Goal: Task Accomplishment & Management: Manage account settings

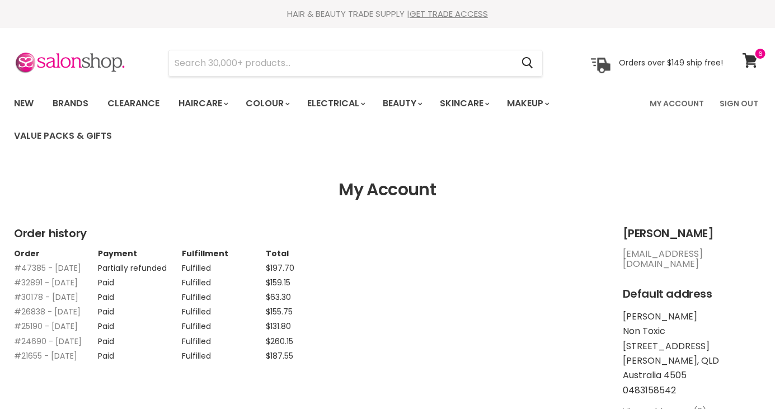
click at [703, 251] on link "sundarianu278@gmail.com" at bounding box center [663, 258] width 80 height 23
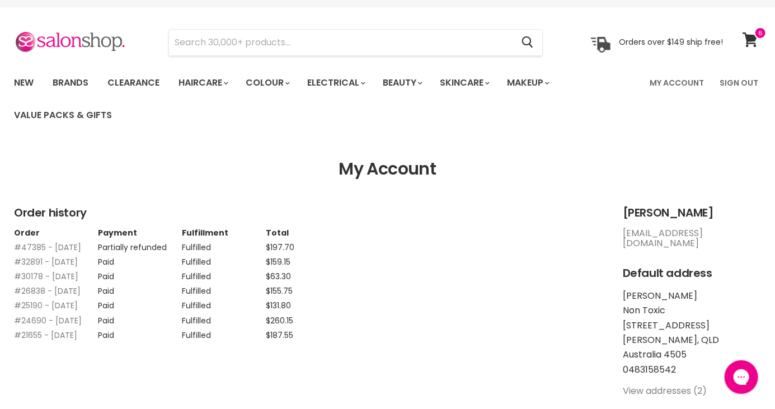
scroll to position [18, 0]
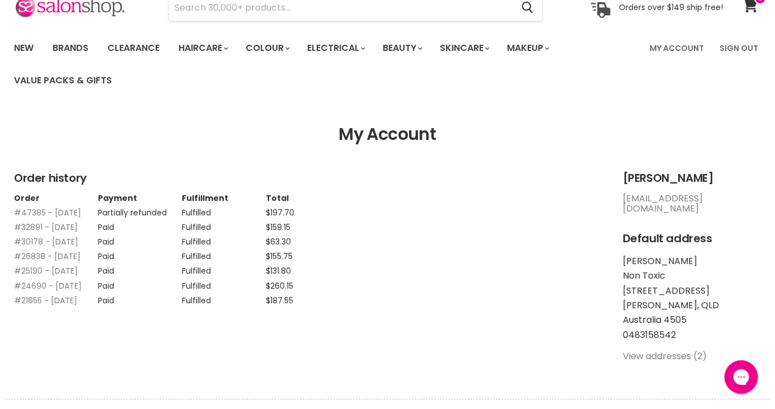
click at [670, 44] on link "My Account" at bounding box center [677, 47] width 68 height 23
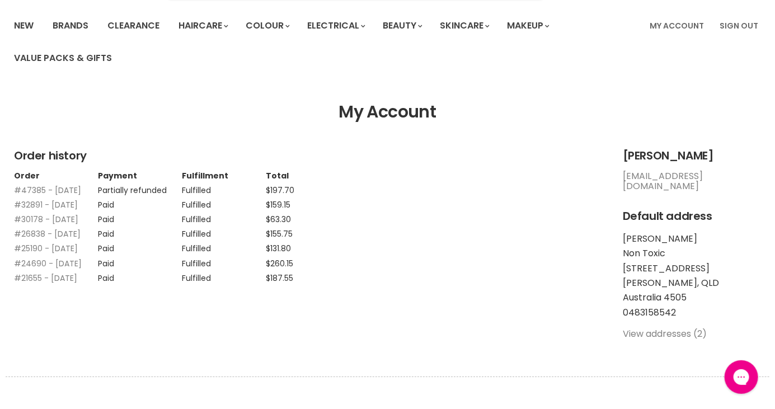
scroll to position [109, 0]
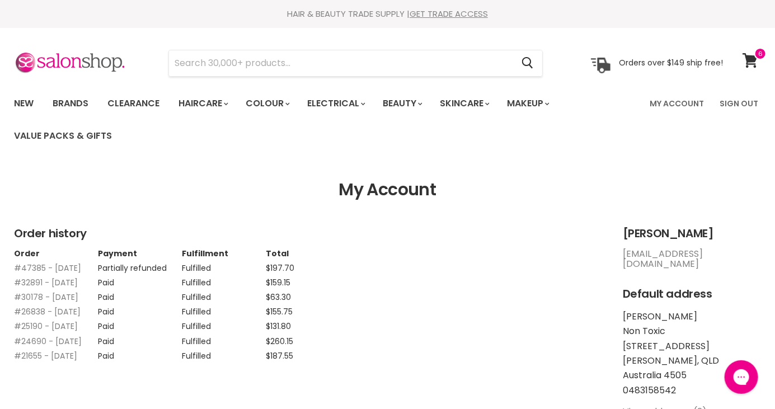
click at [637, 230] on h2 "Jo-Ann Zischke" at bounding box center [692, 233] width 138 height 13
click at [761, 53] on span at bounding box center [760, 54] width 12 height 12
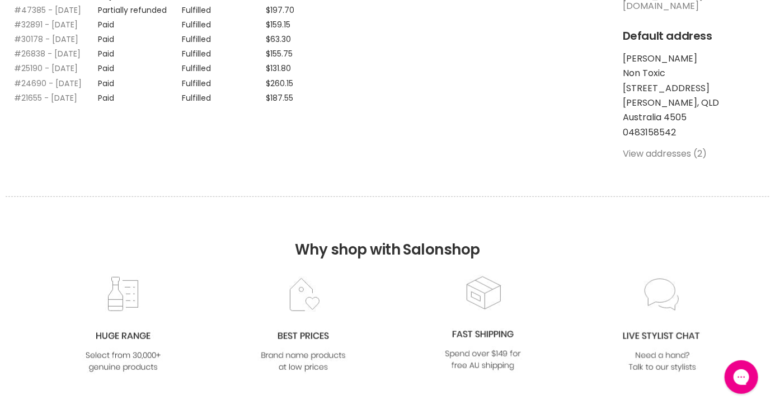
scroll to position [257, 0]
click at [665, 148] on link "View addresses (2)" at bounding box center [665, 154] width 84 height 13
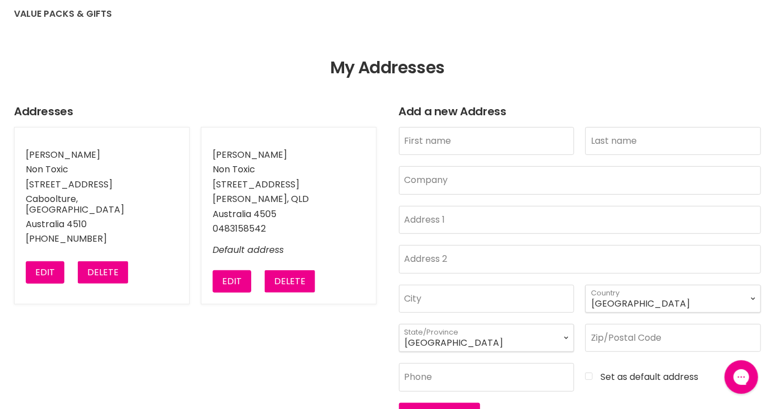
scroll to position [121, 0]
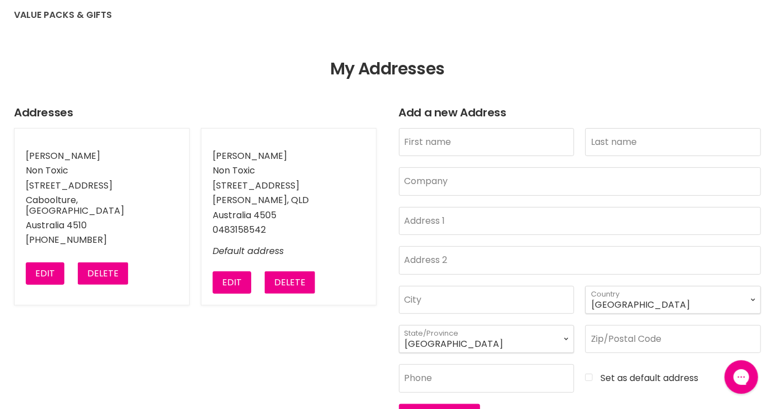
click at [103, 270] on button "Delete" at bounding box center [103, 273] width 50 height 22
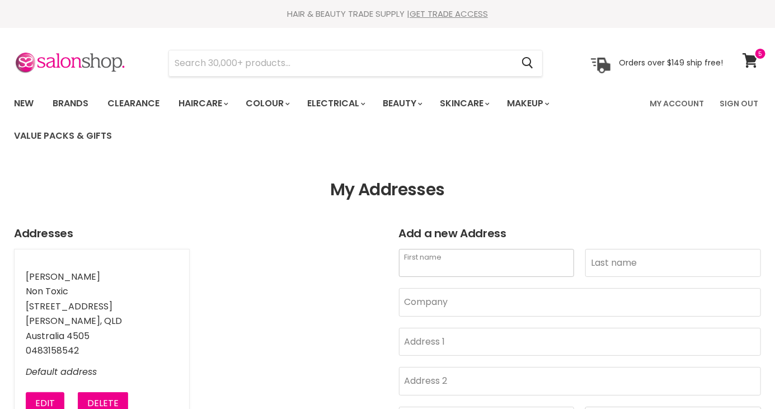
click at [451, 268] on input "First name" at bounding box center [487, 263] width 176 height 28
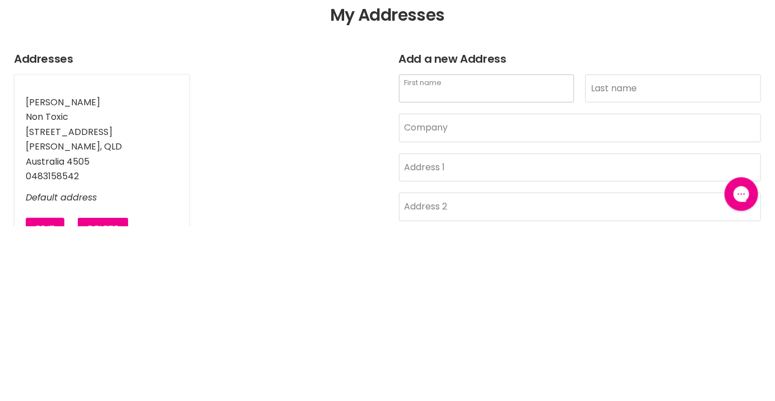
type input "Jo-Ann"
type input "Zischke"
type input "34 Gabbie Crescent"
type input "Nirimba"
select select "Queensland"
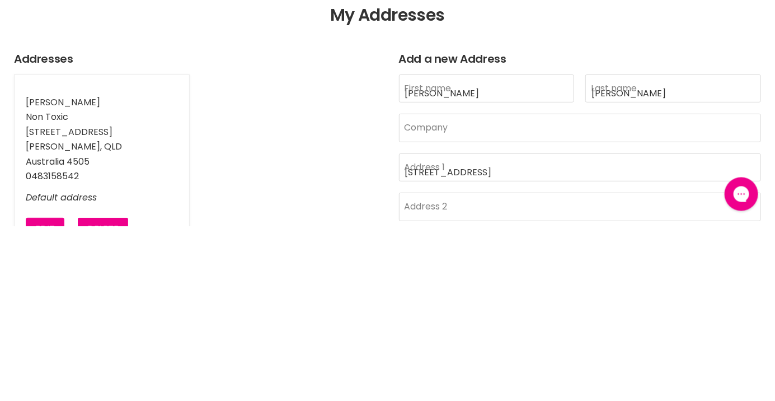
type input "4551"
type input "0483158542"
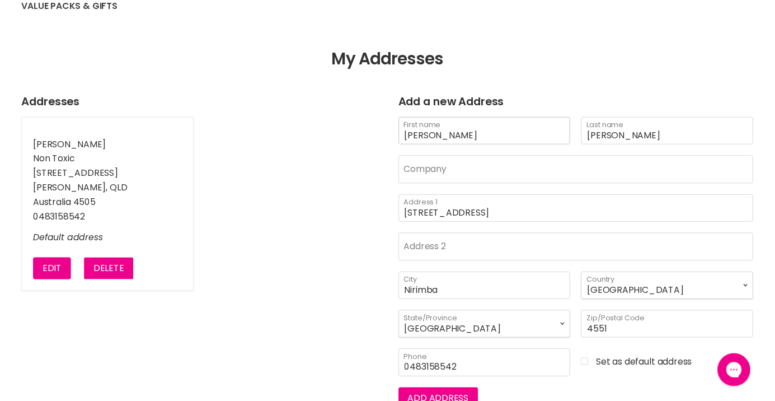
scroll to position [1, 0]
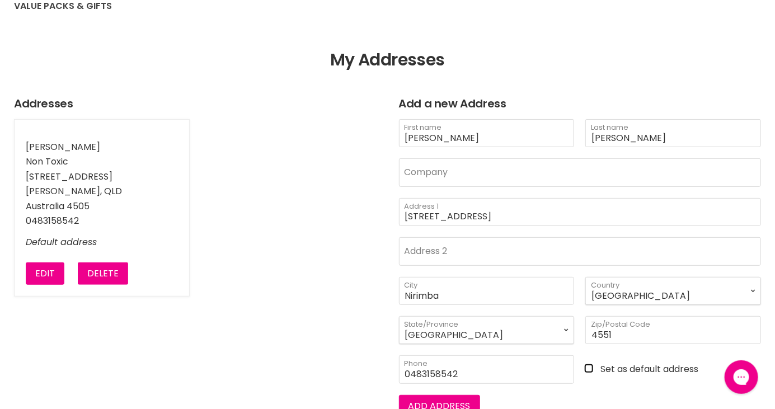
click at [589, 364] on input "Set as default address" at bounding box center [673, 369] width 176 height 10
checkbox input "true"
click at [483, 372] on input "0483158542" at bounding box center [487, 369] width 176 height 28
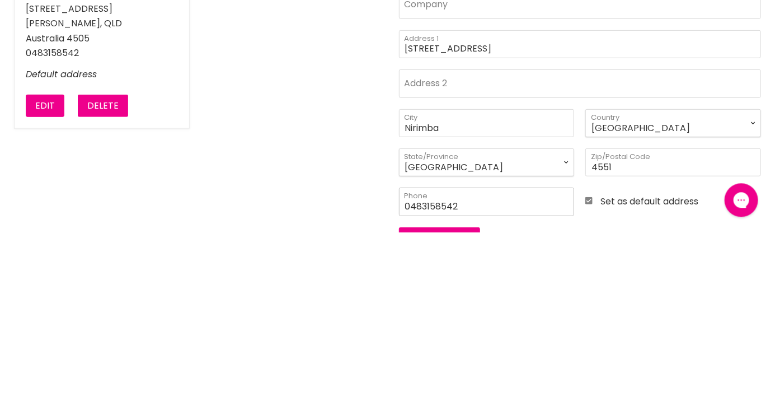
scroll to position [186, 0]
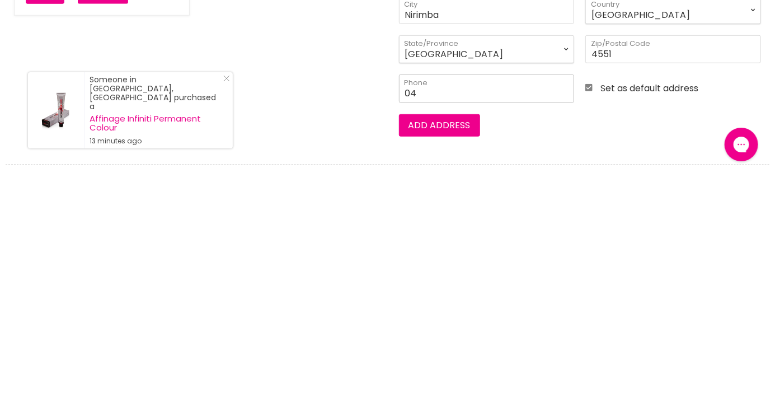
type input "0"
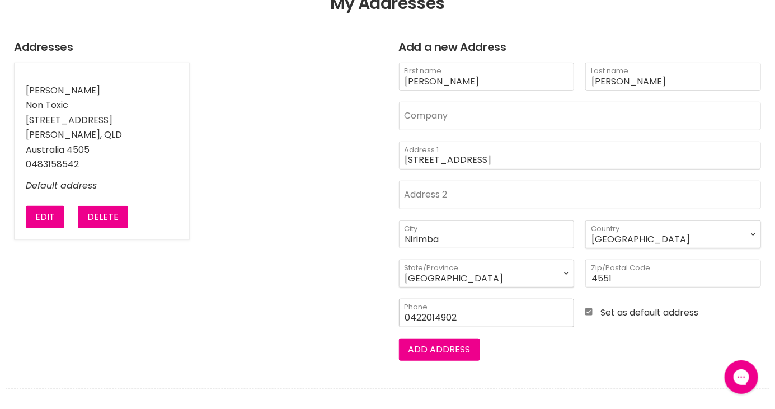
type input "0422014902"
click at [445, 353] on button "Add address" at bounding box center [439, 349] width 81 height 22
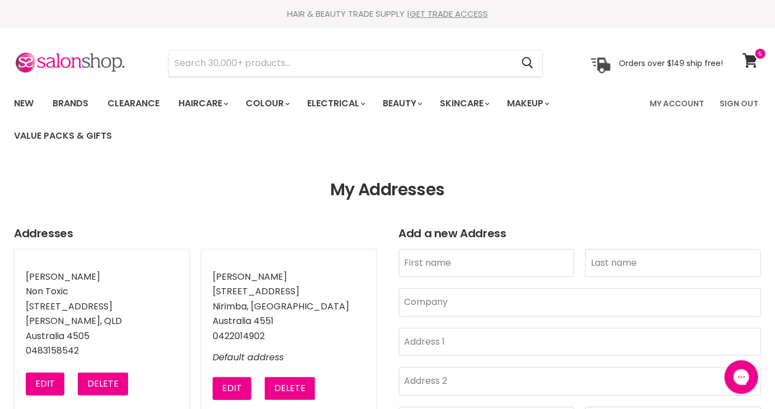
click at [98, 392] on button "Delete" at bounding box center [103, 384] width 50 height 22
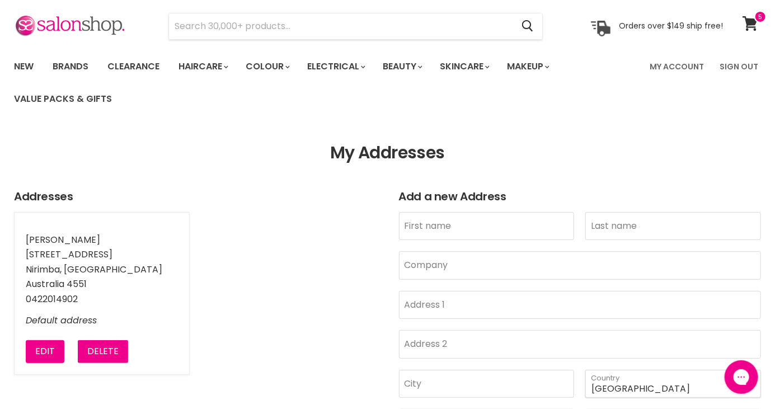
scroll to position [36, 0]
click at [680, 62] on link "My Account" at bounding box center [677, 66] width 68 height 23
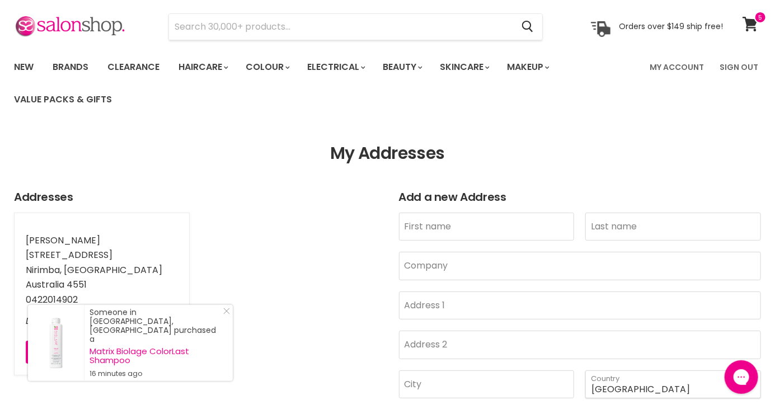
click at [758, 22] on span at bounding box center [760, 17] width 12 height 12
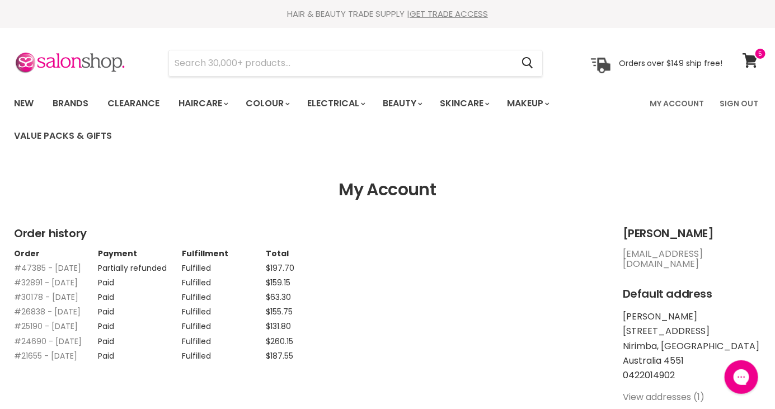
click at [650, 250] on link "[EMAIL_ADDRESS][DOMAIN_NAME]" at bounding box center [663, 258] width 80 height 23
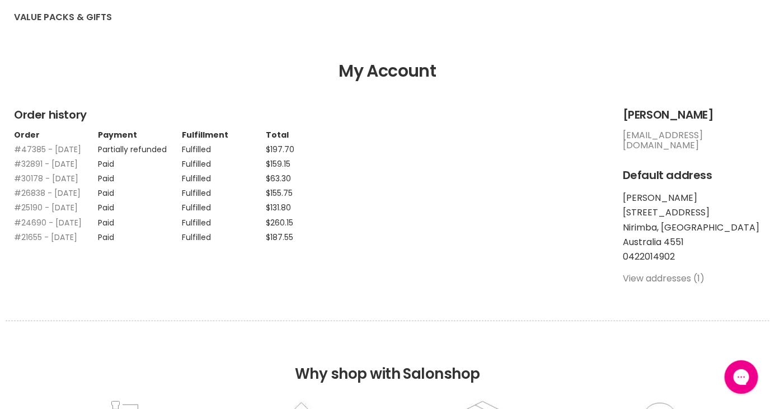
scroll to position [125, 0]
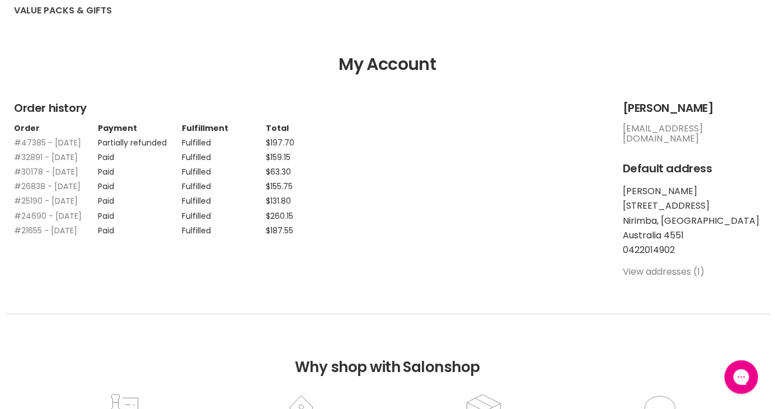
click at [641, 134] on link "sundarianu278@gmail.com" at bounding box center [663, 133] width 80 height 23
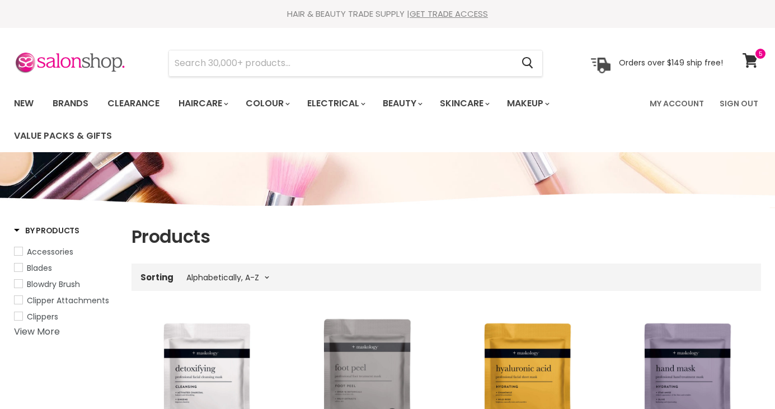
select select "title-ascending"
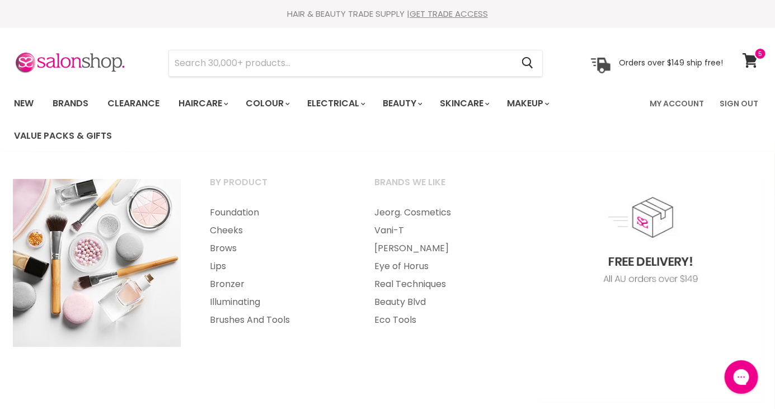
click at [385, 210] on link "Jeorg. Cosmetics" at bounding box center [442, 213] width 163 height 18
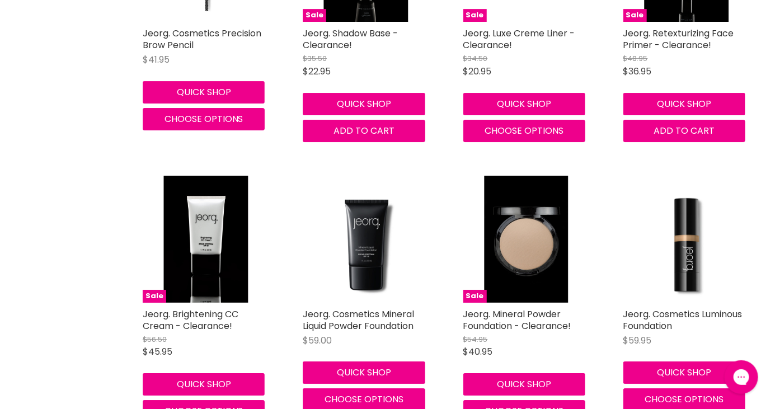
scroll to position [1640, 0]
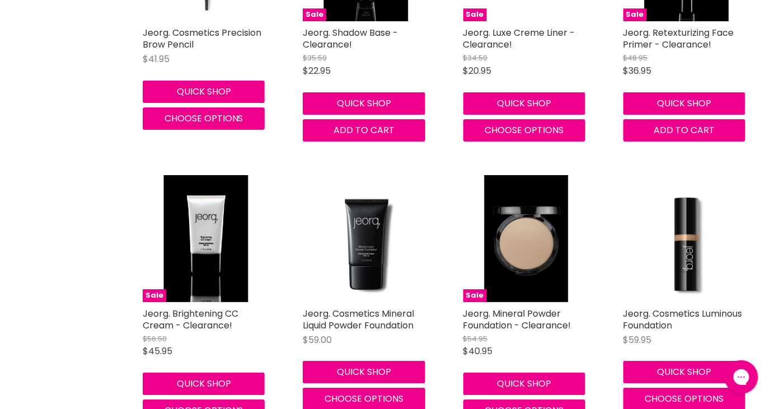
click at [195, 244] on img "Main content" at bounding box center [206, 238] width 84 height 126
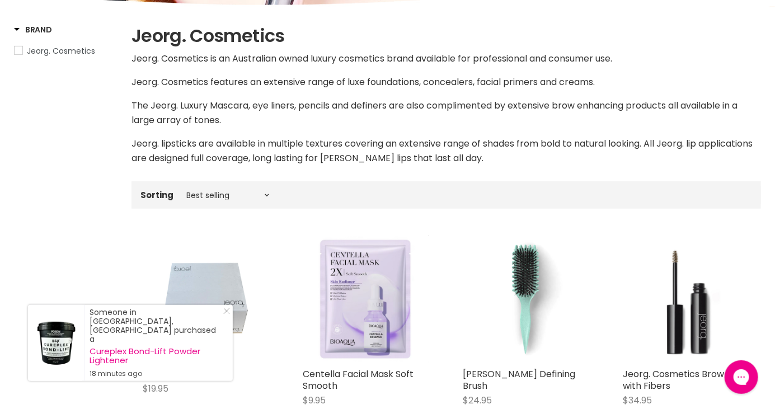
scroll to position [0, 0]
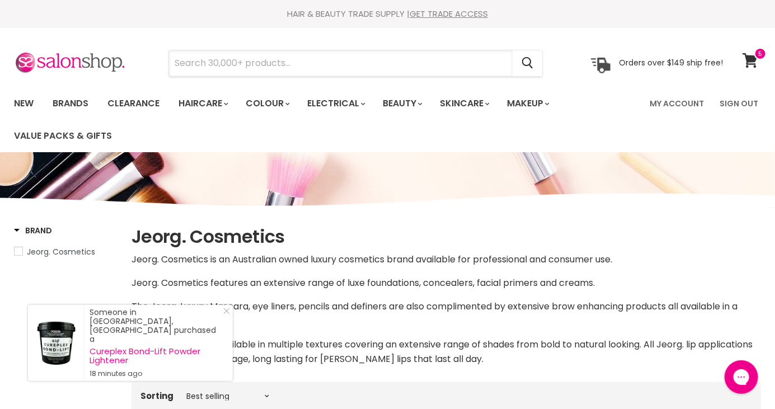
click at [200, 65] on input "Search" at bounding box center [341, 63] width 344 height 26
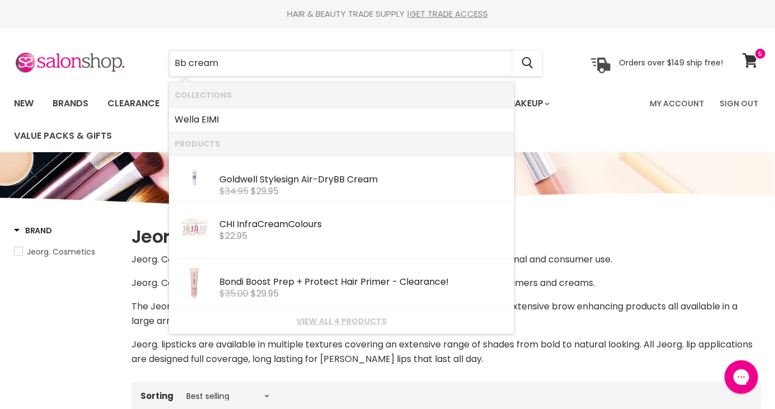
click at [252, 67] on input "Bb cream" at bounding box center [341, 63] width 344 height 26
type input "Bb cream"
click at [596, 110] on ul "New Brands Clearance Haircare" at bounding box center [324, 119] width 637 height 65
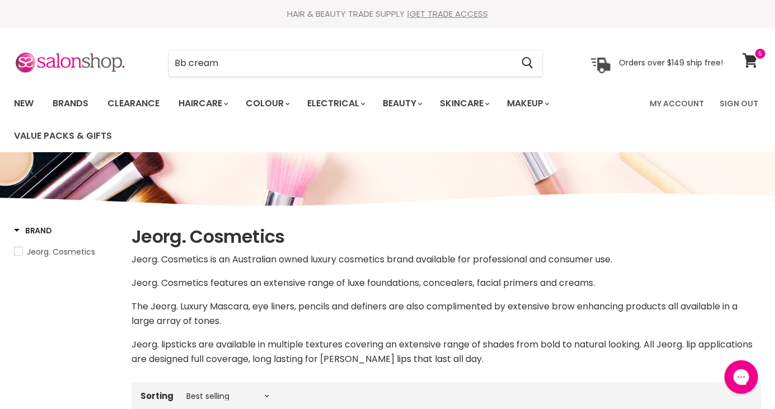
click at [17, 225] on span "Brand" at bounding box center [33, 230] width 38 height 11
click at [748, 62] on icon at bounding box center [749, 60] width 15 height 15
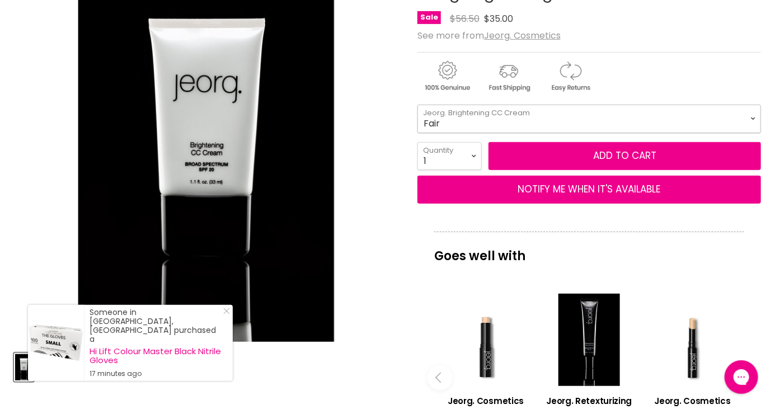
click at [749, 119] on select "Fair Light Medium Medium/Deep" at bounding box center [589, 119] width 344 height 28
click at [417, 105] on select "Fair Light Medium Medium/Deep" at bounding box center [589, 119] width 344 height 28
select select "Light"
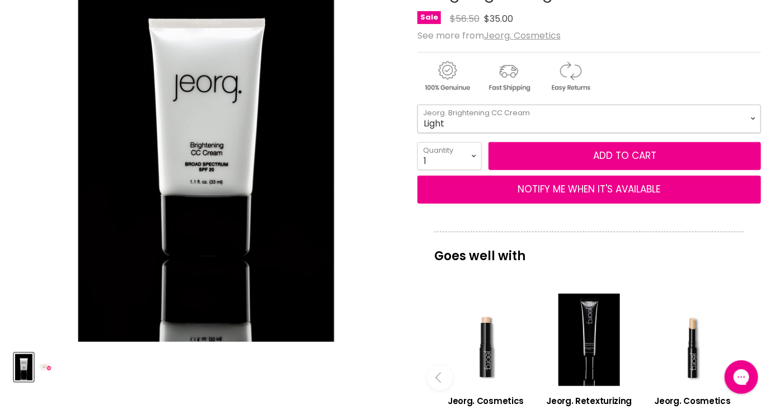
click at [745, 124] on select "Fair Light Medium Medium/Deep" at bounding box center [589, 119] width 344 height 28
click at [417, 105] on select "Fair Light Medium Medium/Deep" at bounding box center [589, 119] width 344 height 28
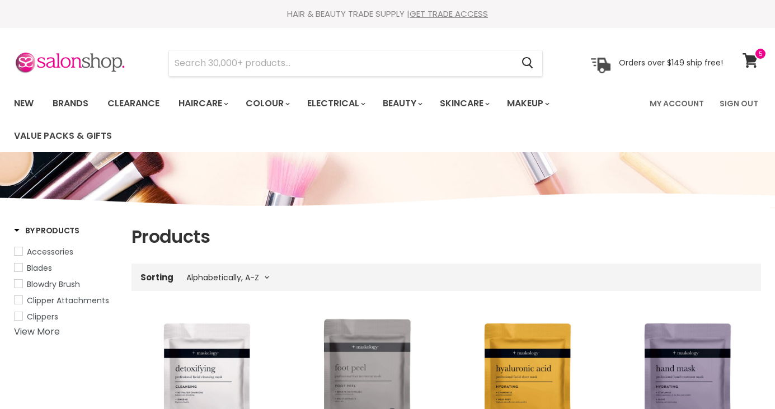
select select "title-ascending"
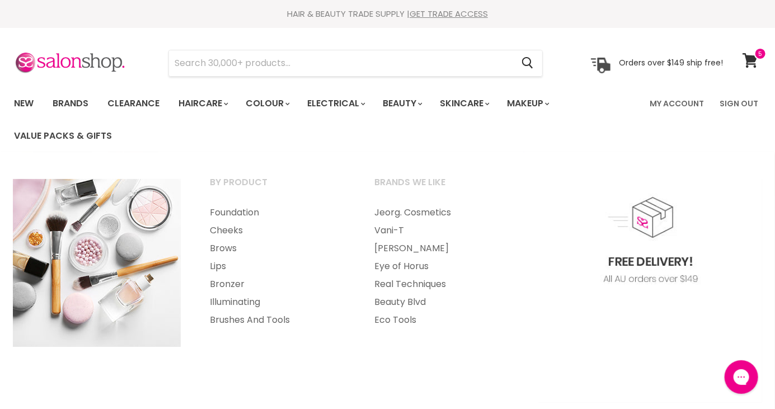
click at [235, 219] on link "Foundation" at bounding box center [277, 213] width 163 height 18
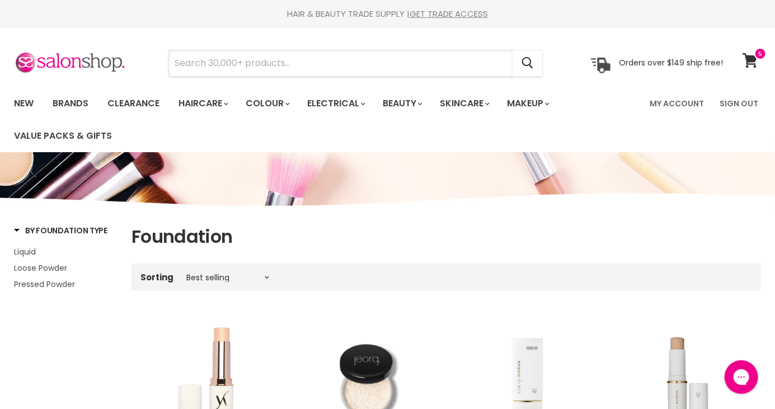
click at [238, 64] on input "Search" at bounding box center [341, 63] width 344 height 26
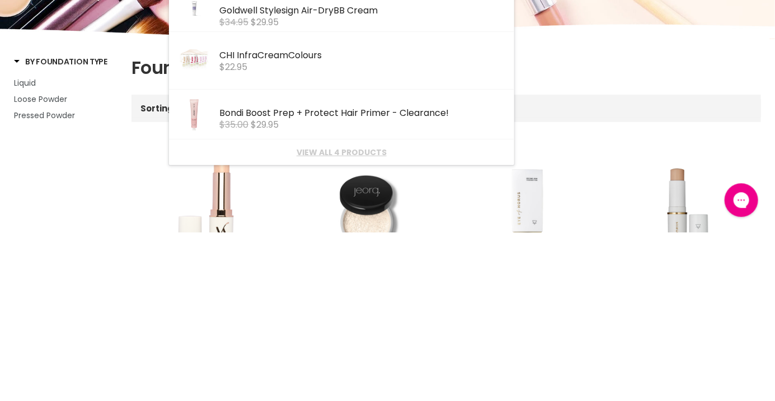
click at [318, 330] on li "View all 4 products" at bounding box center [341, 320] width 345 height 25
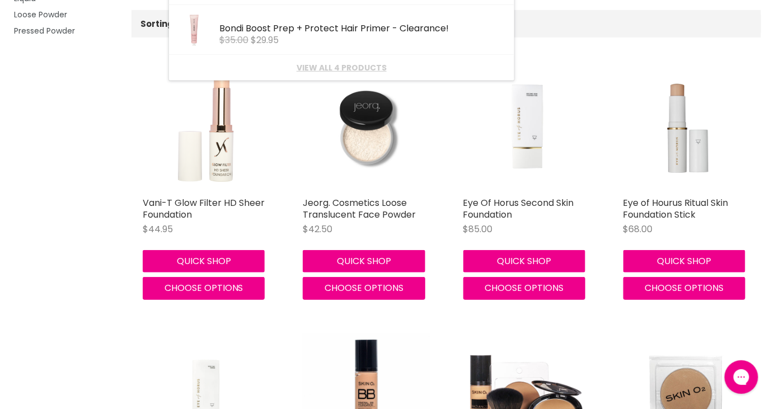
scroll to position [253, 0]
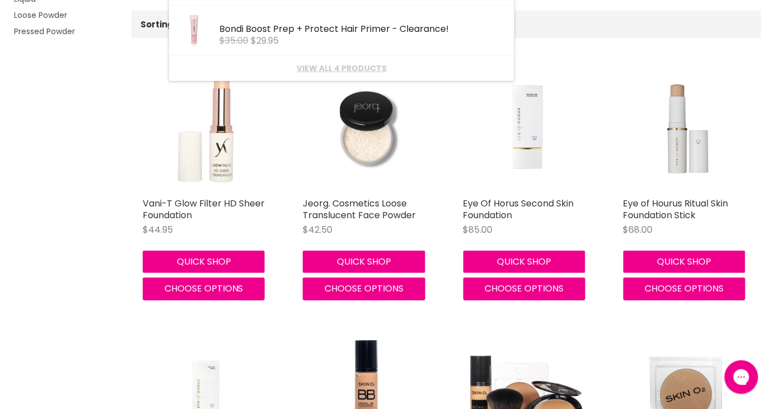
type input "Bb cream"
click at [218, 143] on img "Main content" at bounding box center [206, 128] width 84 height 126
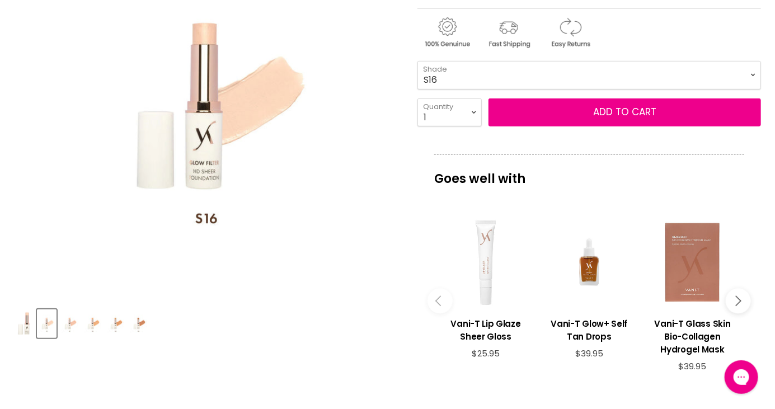
scroll to position [253, 0]
